Goal: Task Accomplishment & Management: Use online tool/utility

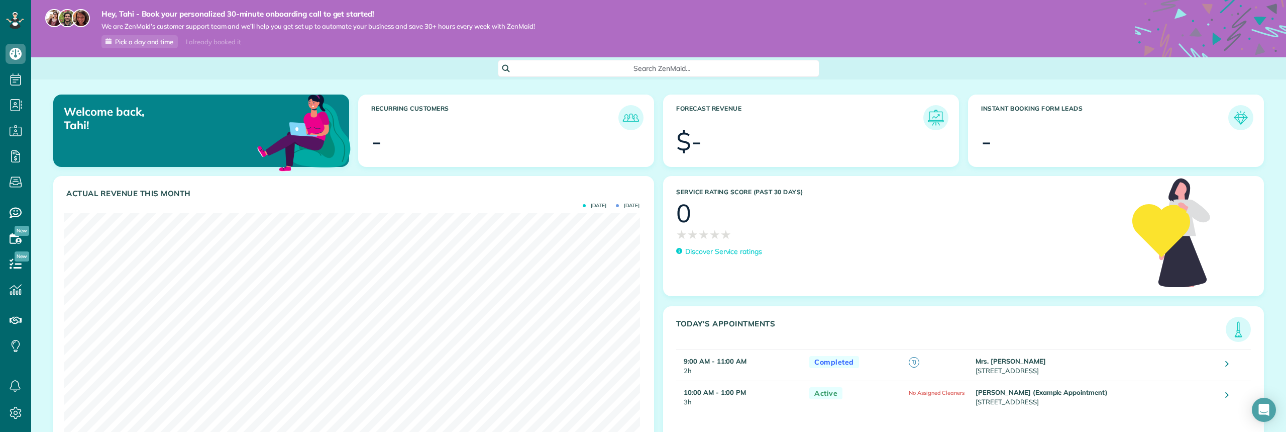
click at [221, 38] on div "I already booked it" at bounding box center [213, 42] width 67 height 13
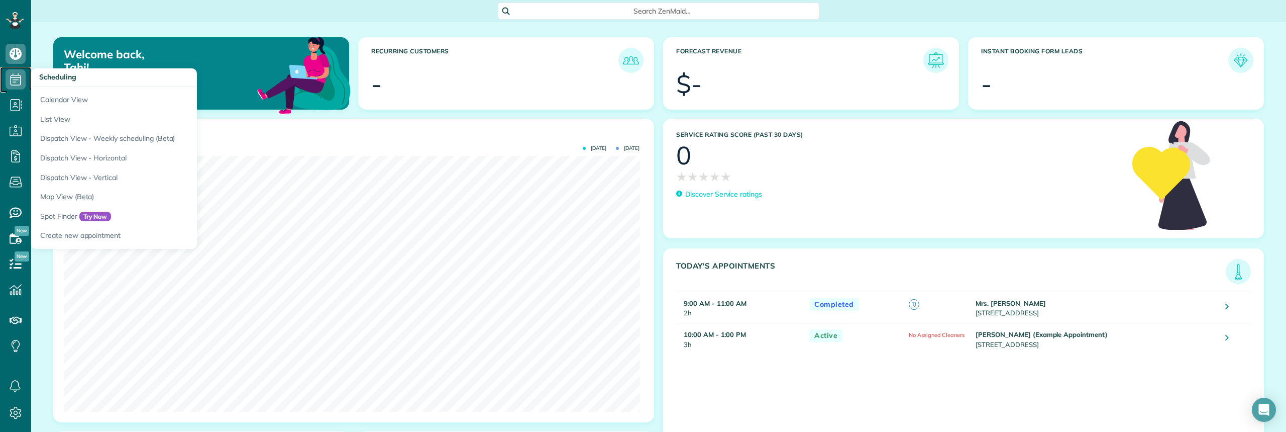
click at [17, 81] on icon at bounding box center [16, 79] width 20 height 20
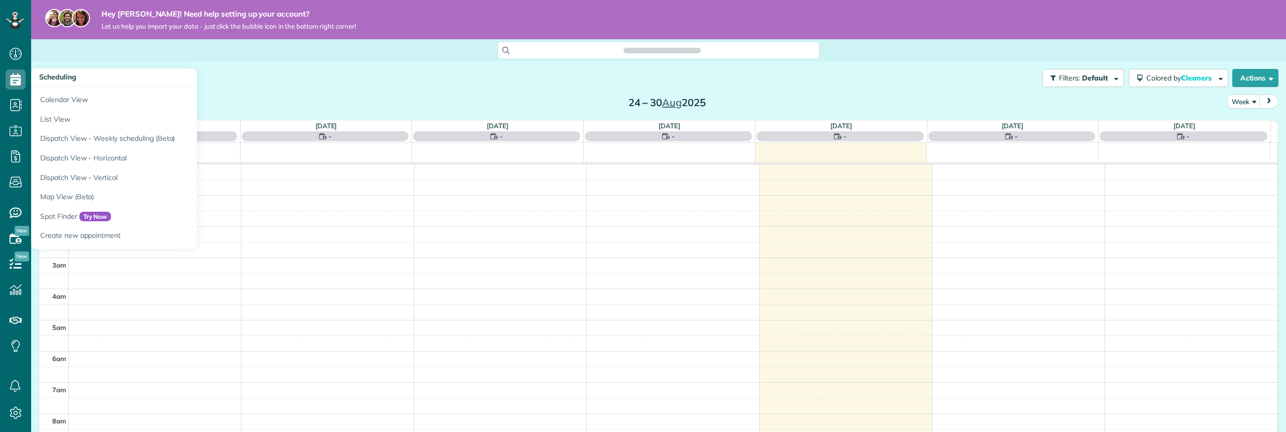
scroll to position [219, 0]
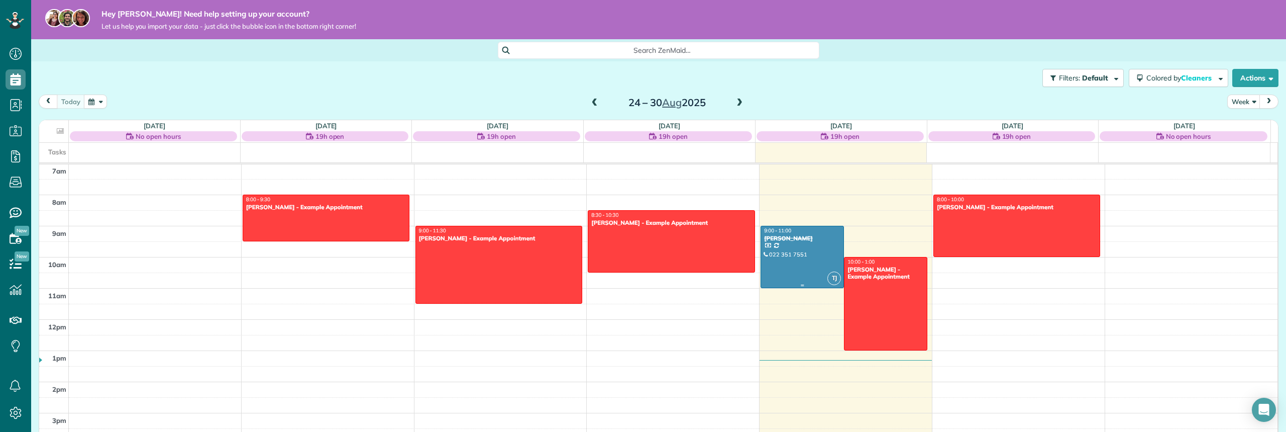
click at [803, 270] on div at bounding box center [802, 256] width 82 height 61
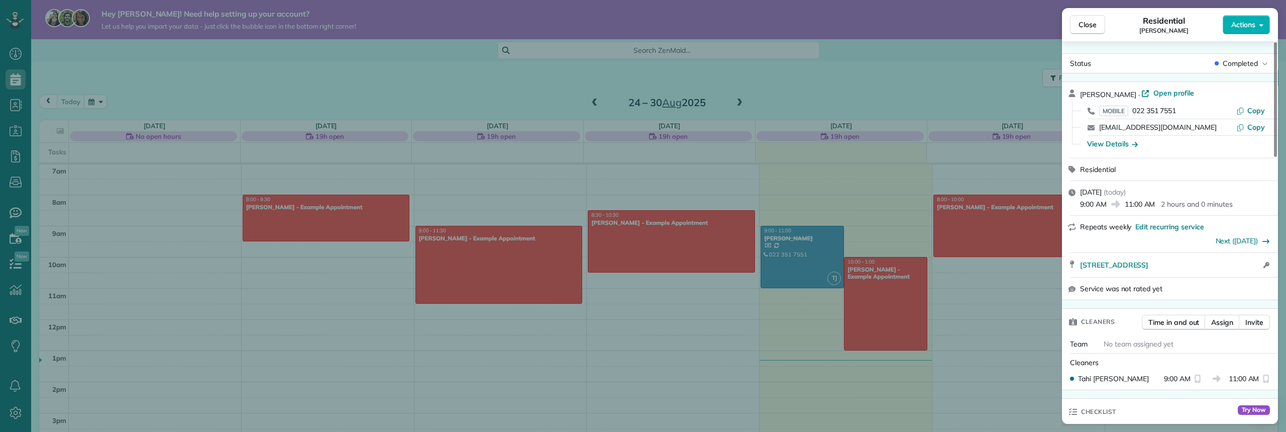
click at [486, 251] on div "Close Residential Kim Johnson Actions Status Completed Kim Johnson · Open profi…" at bounding box center [643, 216] width 1286 height 432
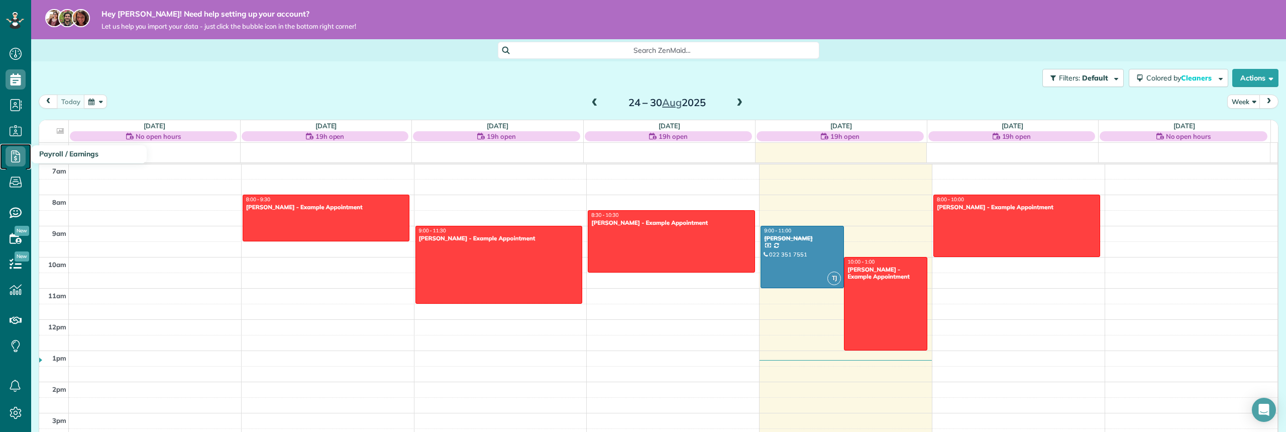
click at [15, 159] on icon at bounding box center [16, 156] width 20 height 20
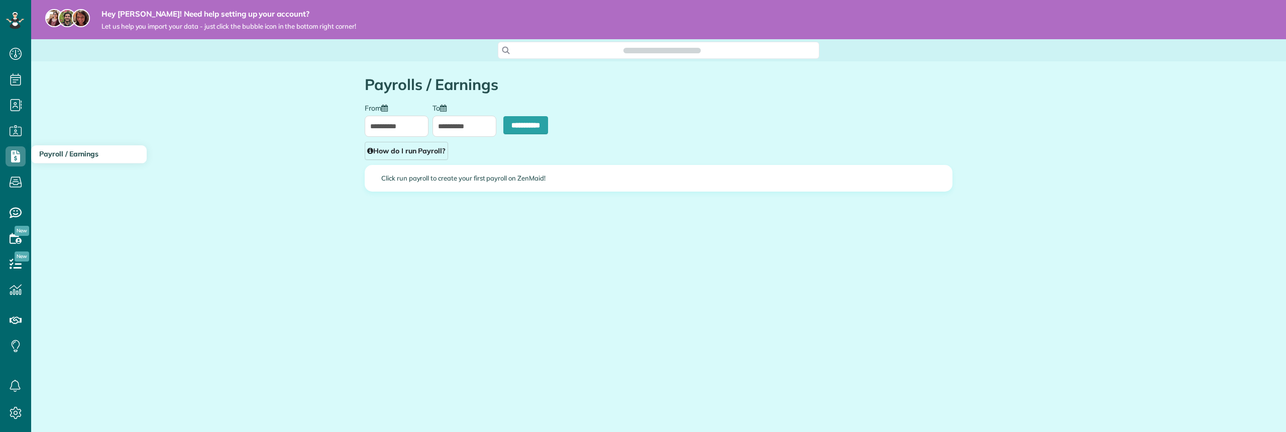
scroll to position [5, 5]
type input "**********"
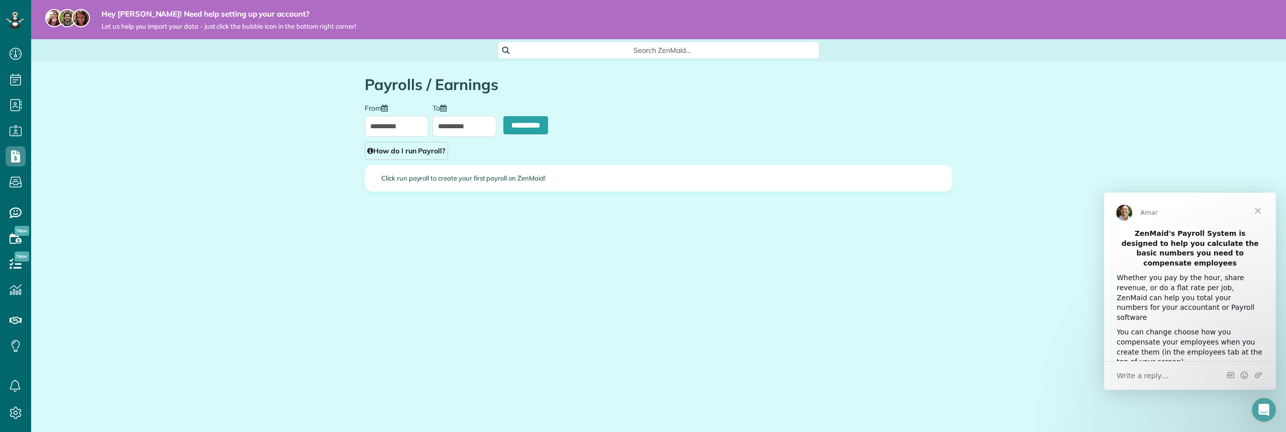
scroll to position [0, 0]
click at [1258, 210] on span "Close" at bounding box center [1258, 210] width 36 height 36
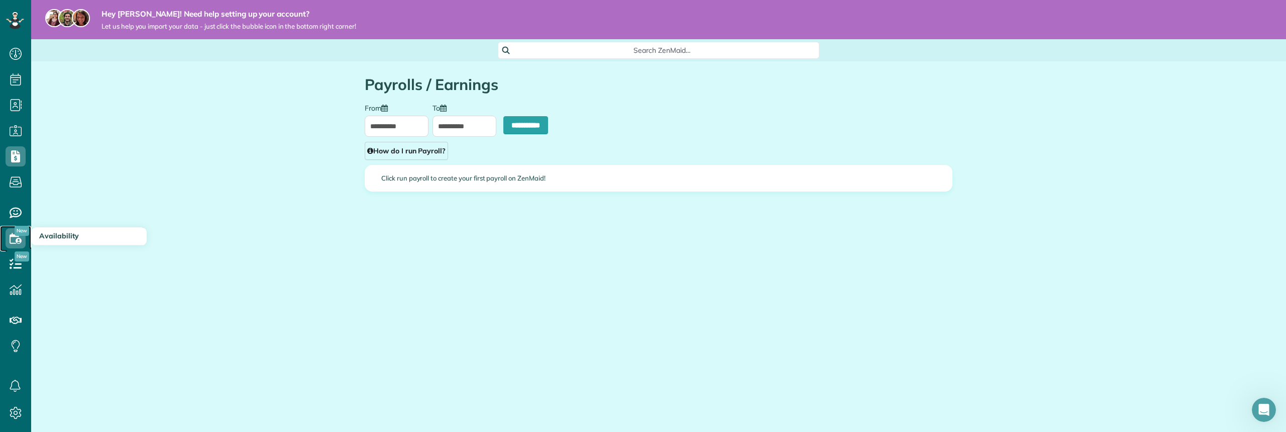
click at [14, 240] on icon at bounding box center [16, 238] width 20 height 20
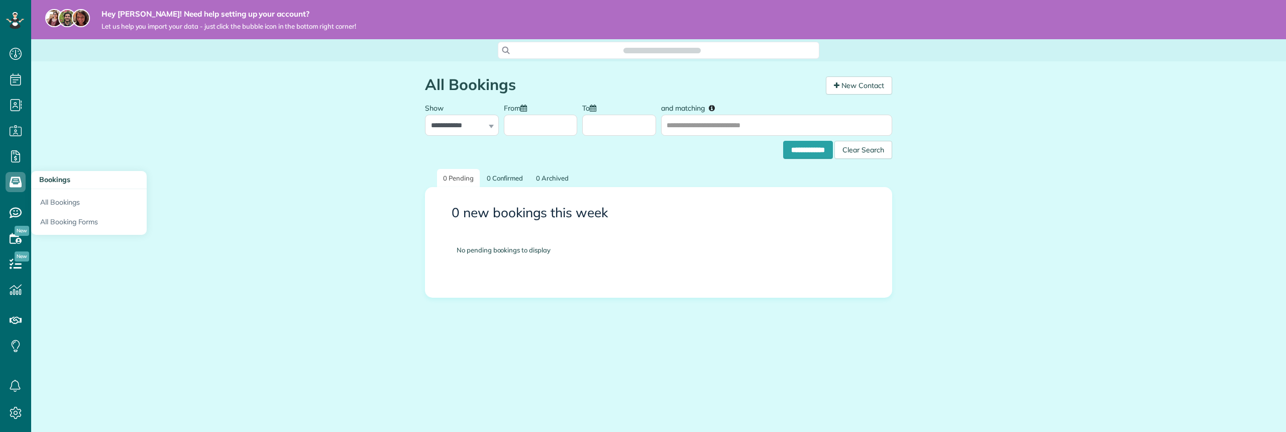
scroll to position [5, 5]
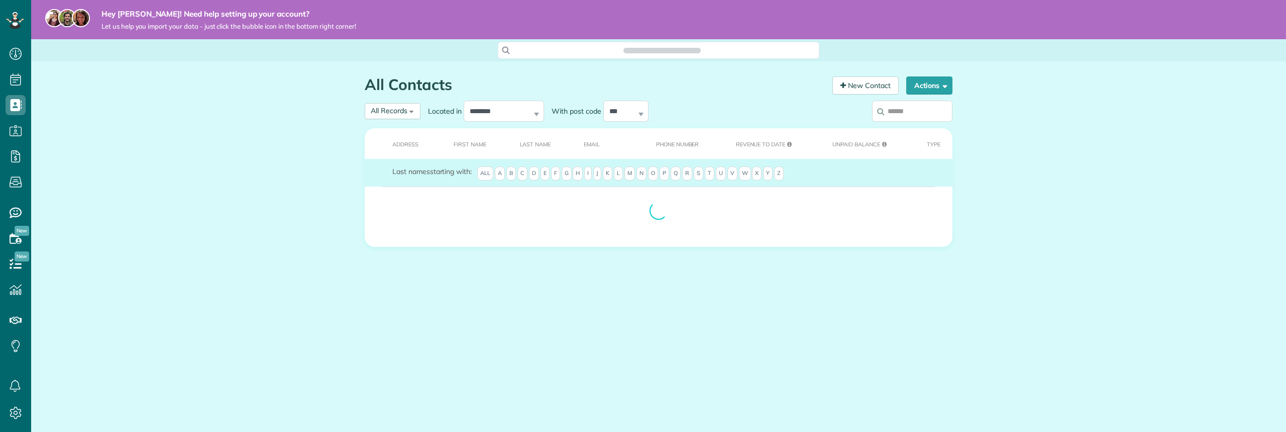
scroll to position [5, 5]
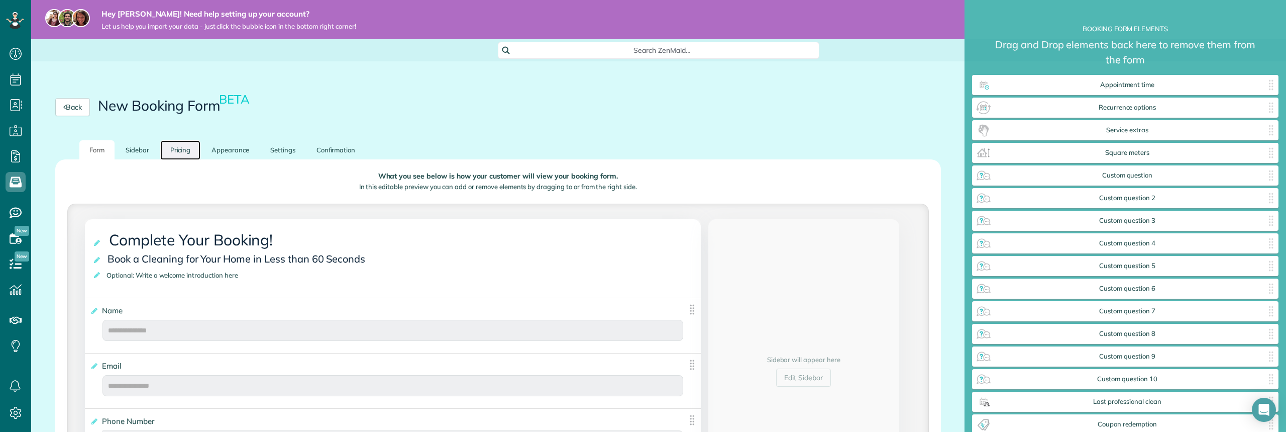
click at [185, 146] on link "Pricing" at bounding box center [180, 150] width 41 height 20
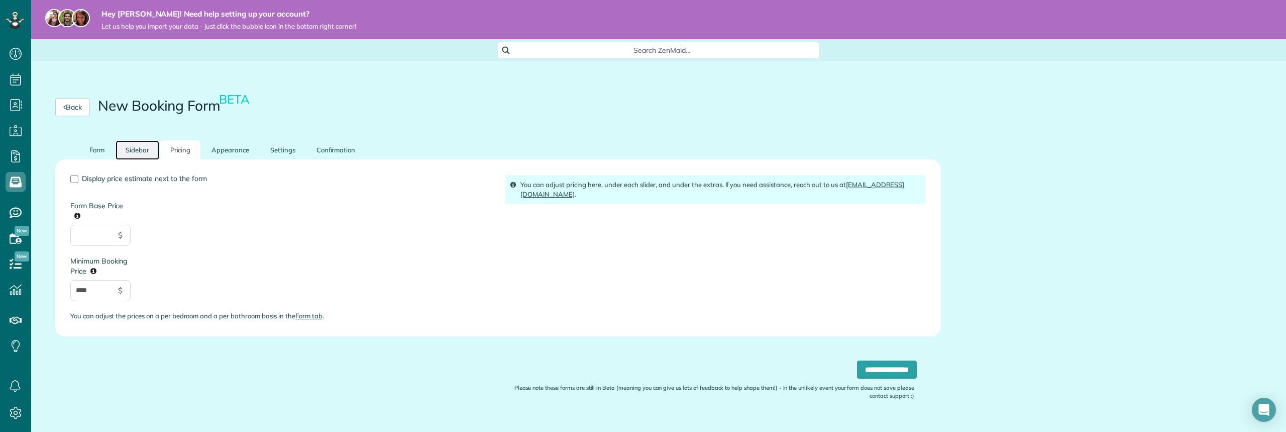
click at [148, 148] on link "Sidebar" at bounding box center [138, 150] width 44 height 20
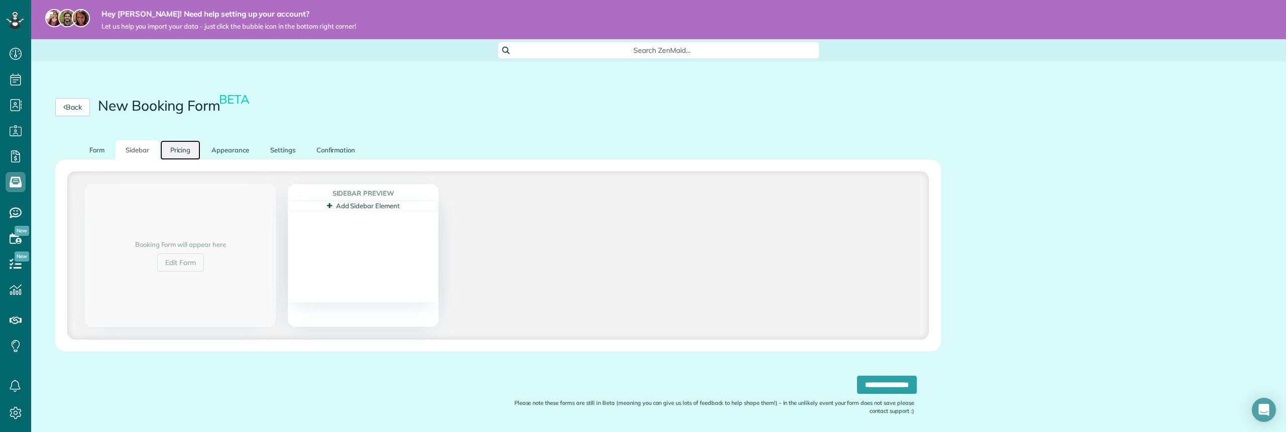
click at [180, 148] on link "Pricing" at bounding box center [180, 150] width 41 height 20
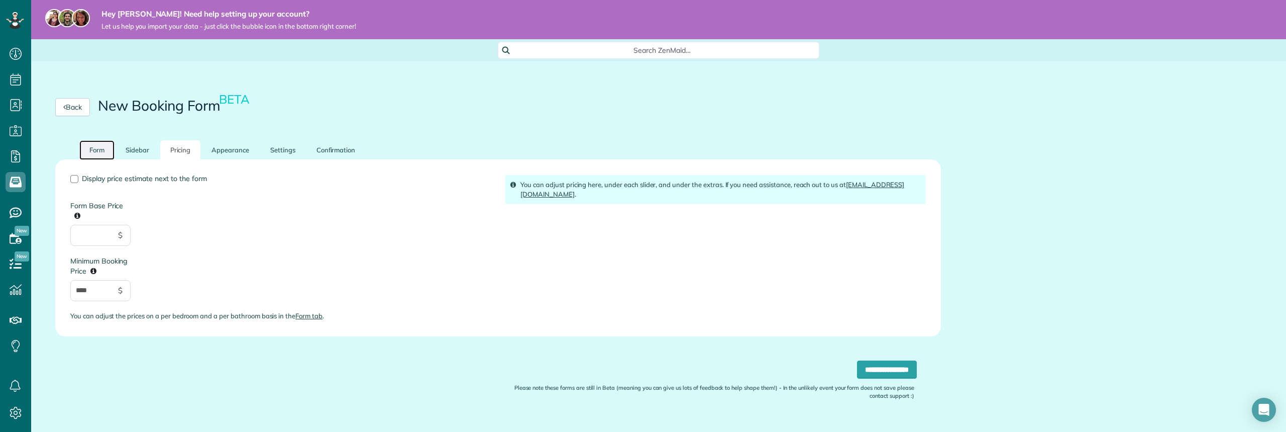
click at [105, 150] on link "Form" at bounding box center [96, 150] width 35 height 20
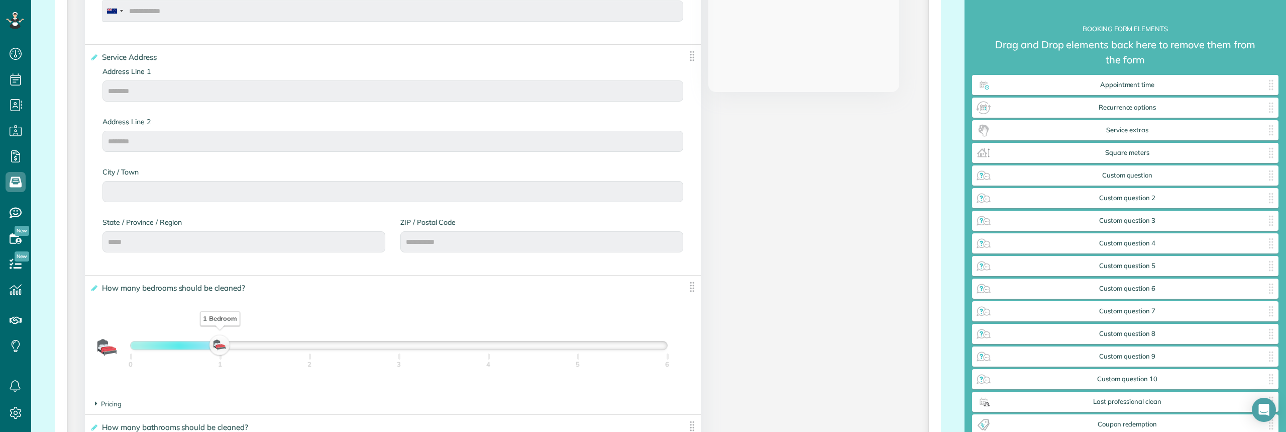
scroll to position [502, 0]
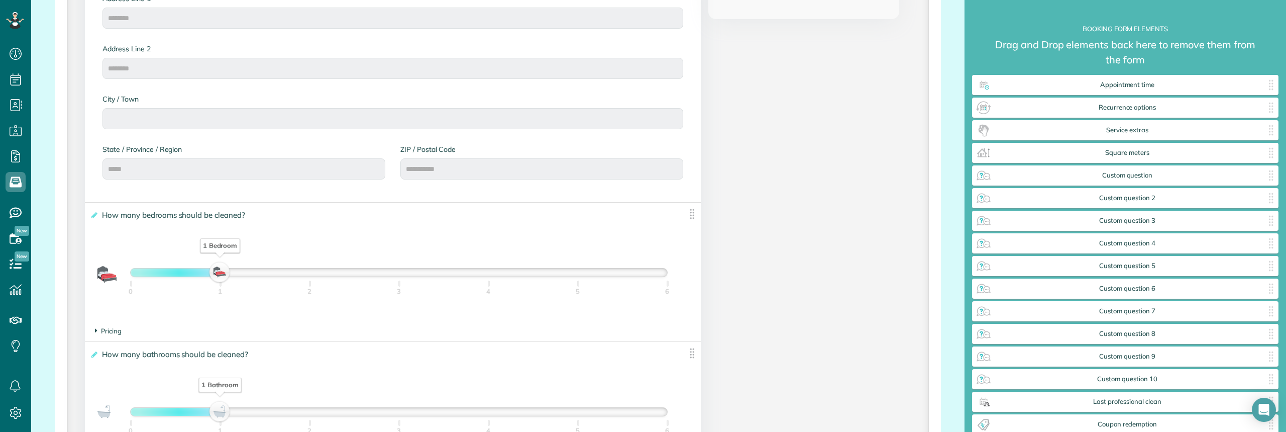
click at [113, 330] on span "Pricing" at bounding box center [108, 331] width 27 height 8
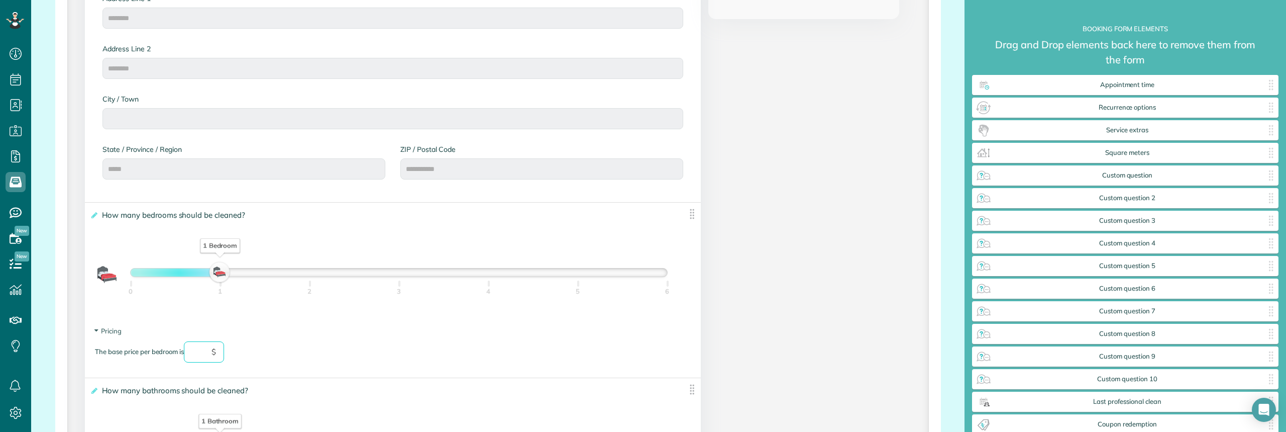
click at [221, 350] on input "text" at bounding box center [204, 351] width 40 height 21
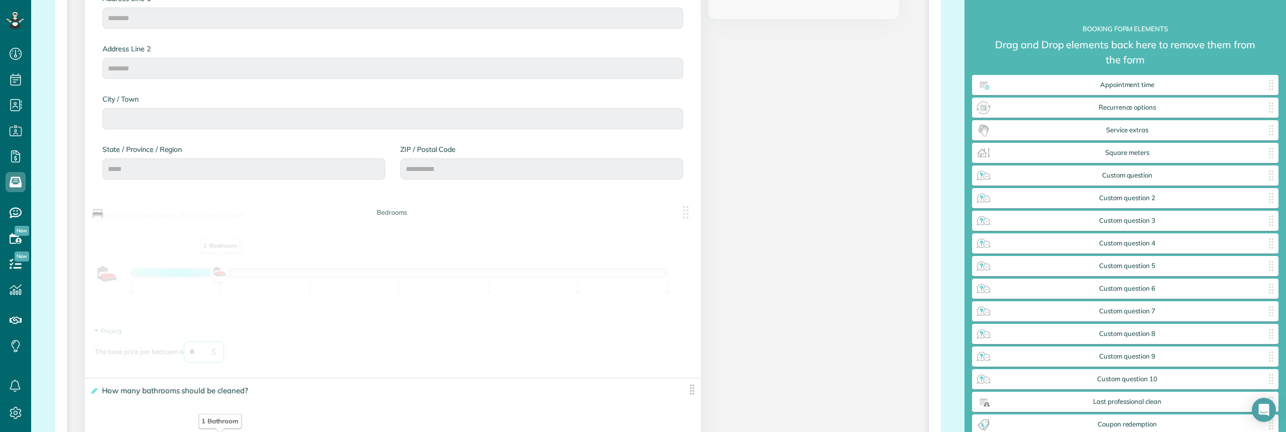
drag, startPoint x: 319, startPoint y: 337, endPoint x: 324, endPoint y: 338, distance: 5.5
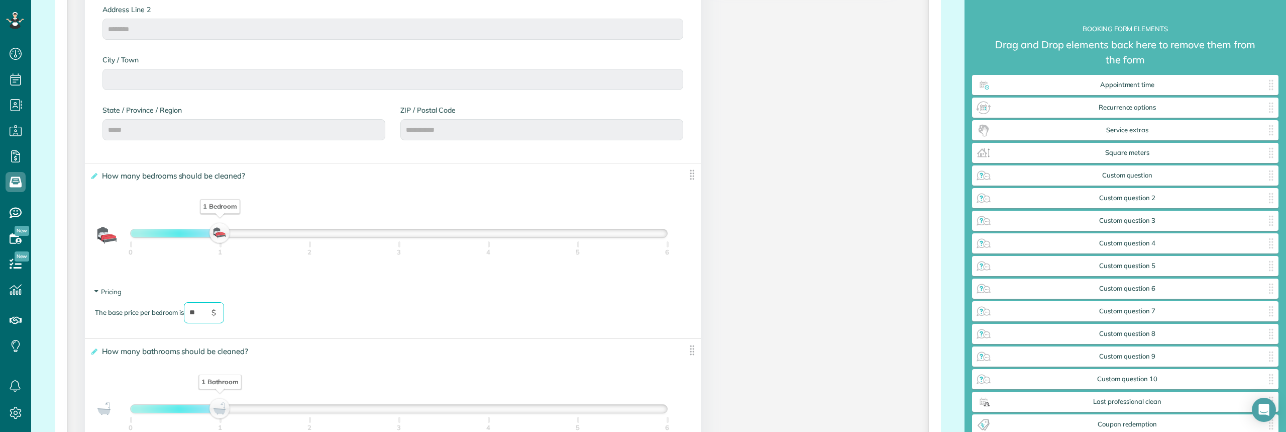
scroll to position [653, 0]
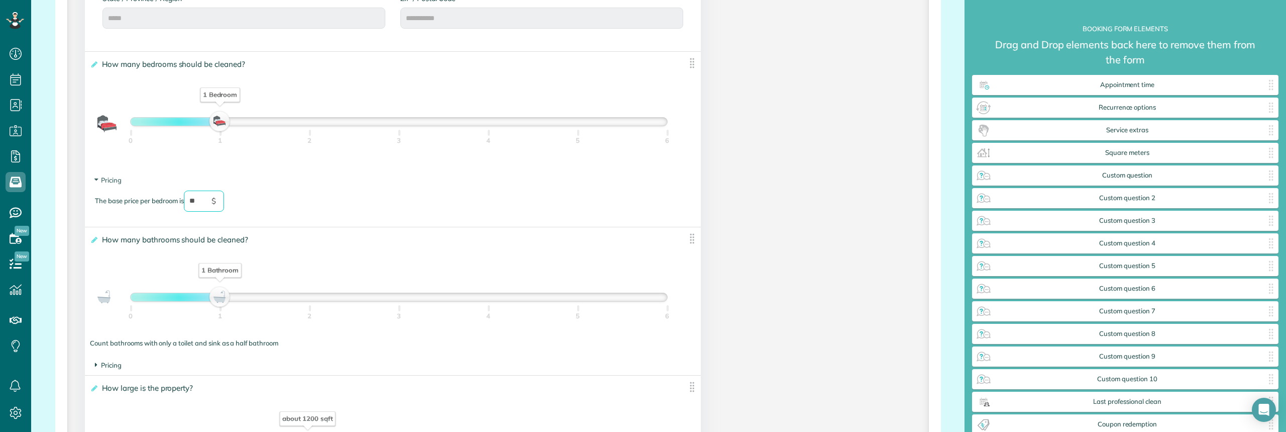
click at [115, 366] on span "Pricing" at bounding box center [108, 365] width 27 height 8
type input "**"
click at [212, 389] on input "text" at bounding box center [207, 385] width 40 height 21
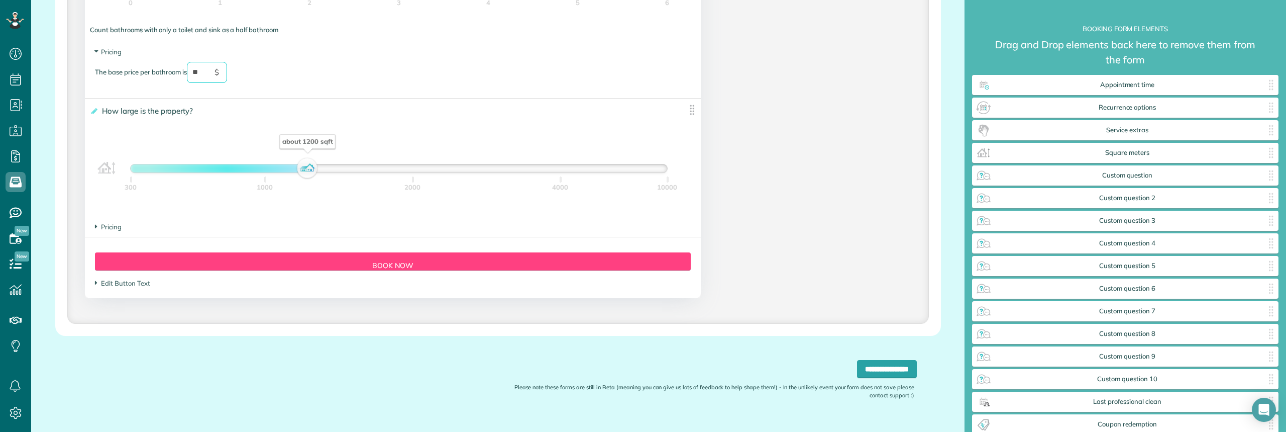
scroll to position [987, 0]
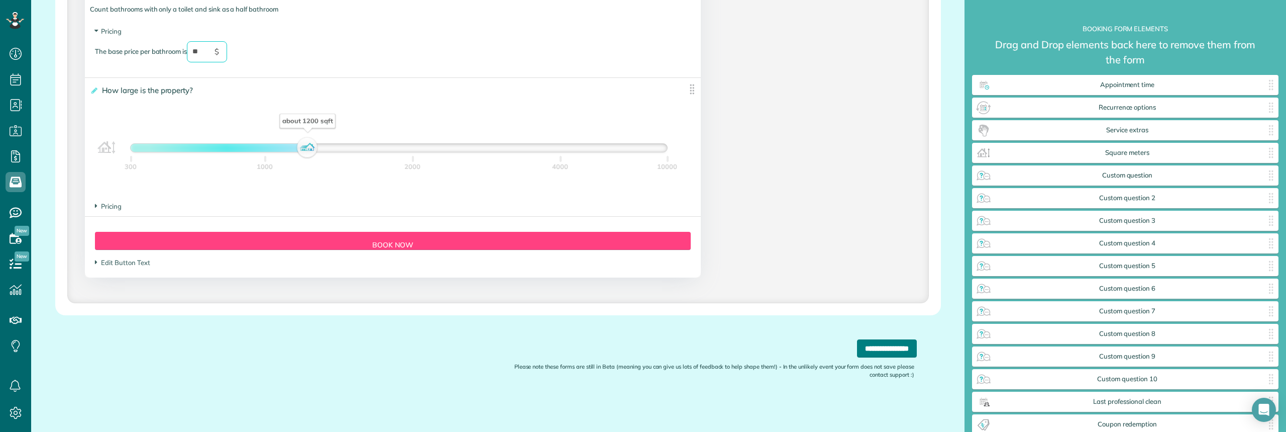
type input "**"
click at [881, 349] on input "**********" at bounding box center [887, 348] width 60 height 18
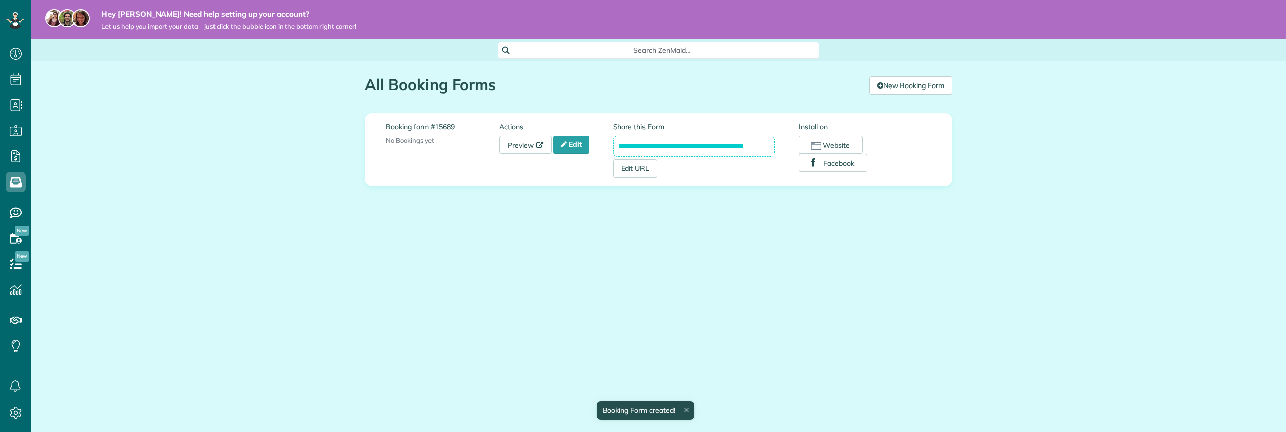
scroll to position [5, 5]
click at [519, 148] on link "Preview" at bounding box center [525, 145] width 52 height 18
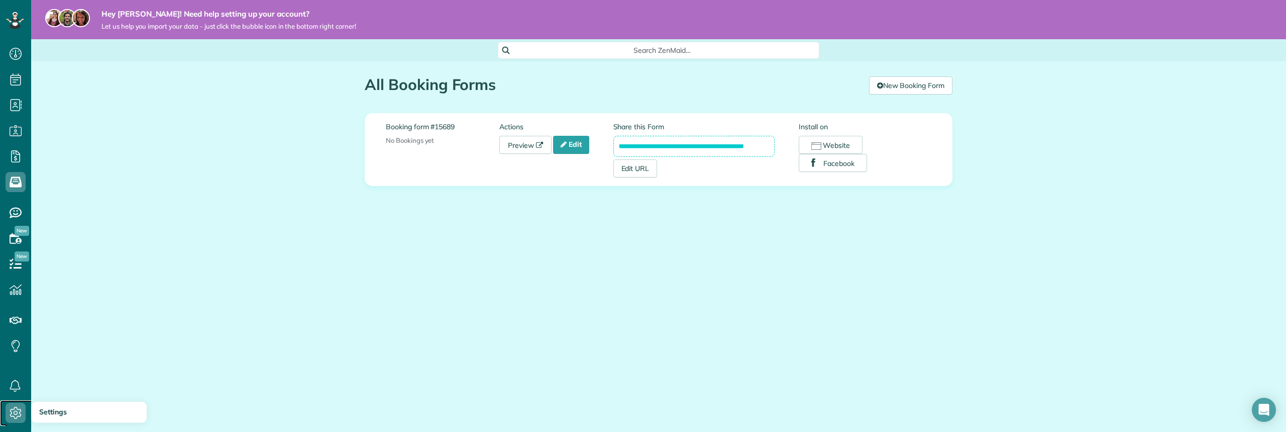
click at [15, 406] on icon at bounding box center [16, 412] width 20 height 20
